Goal: Information Seeking & Learning: Learn about a topic

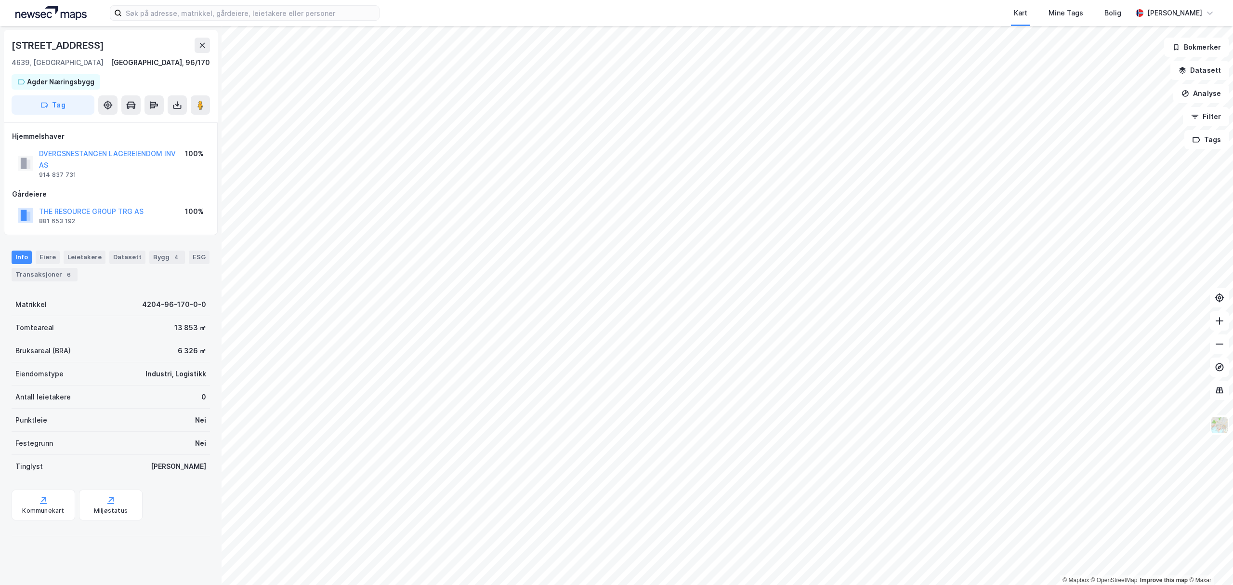
drag, startPoint x: 33, startPoint y: 32, endPoint x: 8, endPoint y: 33, distance: 25.1
click at [8, 33] on div "[STREET_ADDRESS] Agder Næringsbygg Tag" at bounding box center [111, 76] width 214 height 92
